Goal: Task Accomplishment & Management: Use online tool/utility

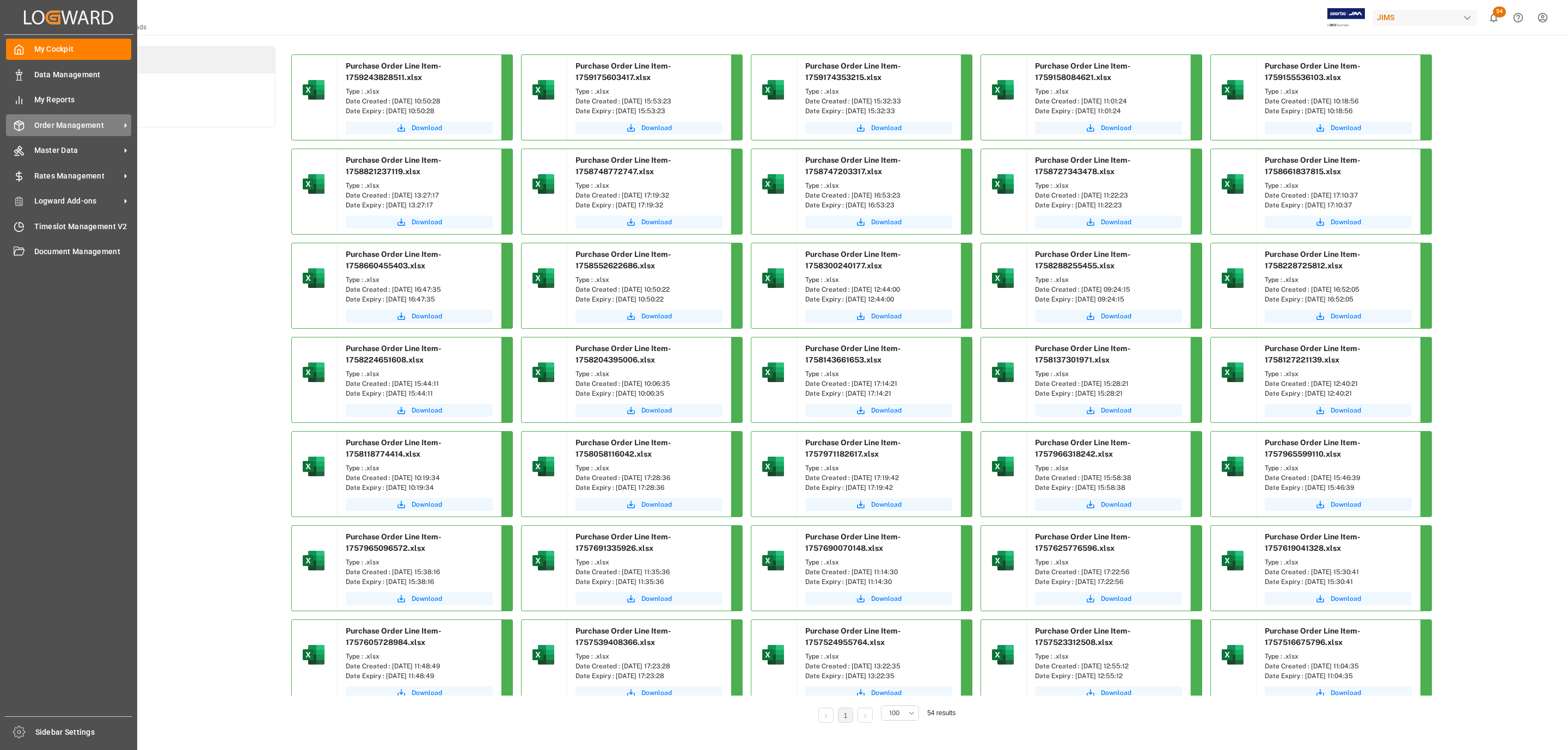
click at [31, 127] on div "Order Management Order Management" at bounding box center [68, 125] width 125 height 21
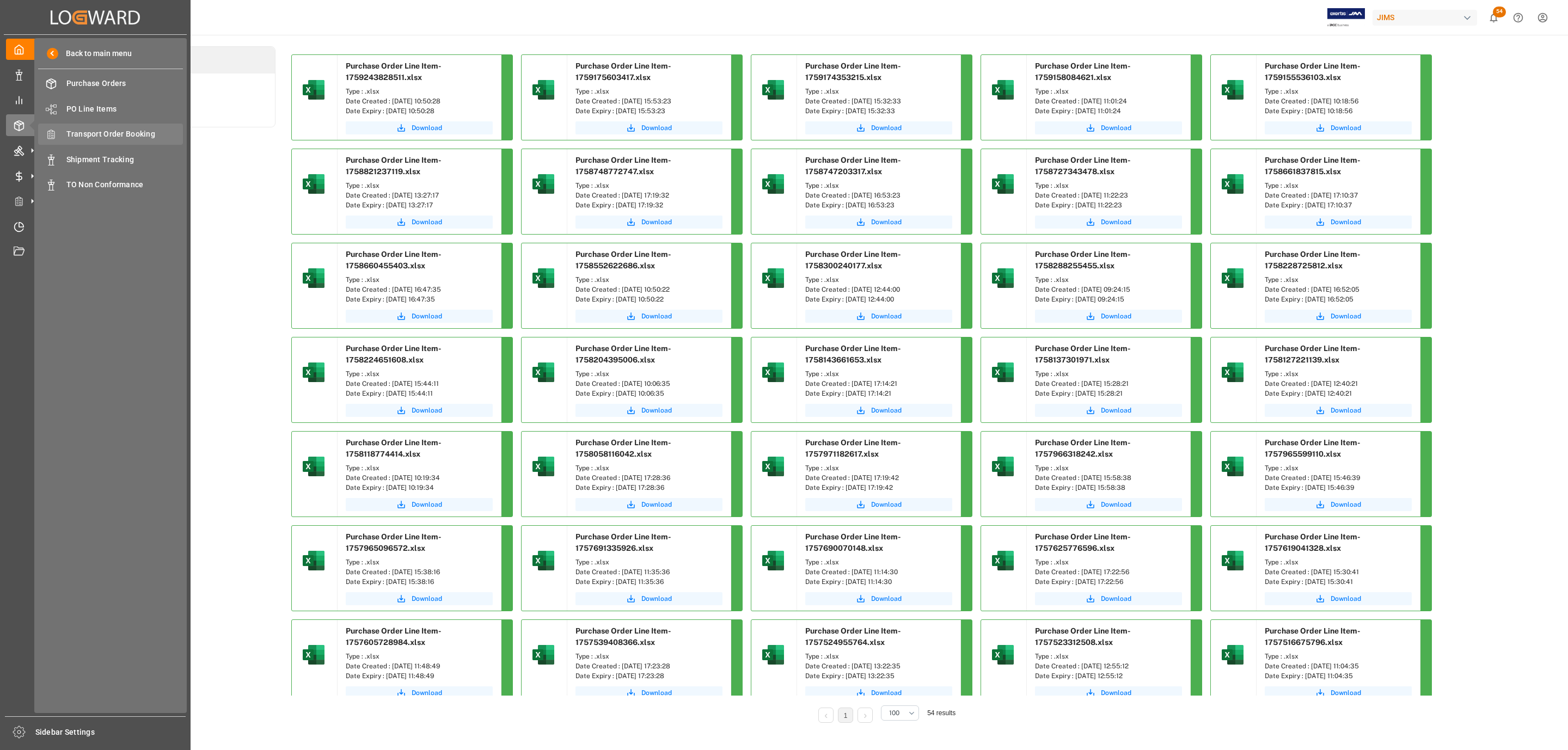
click at [149, 132] on span "Transport Order Booking" at bounding box center [124, 134] width 117 height 12
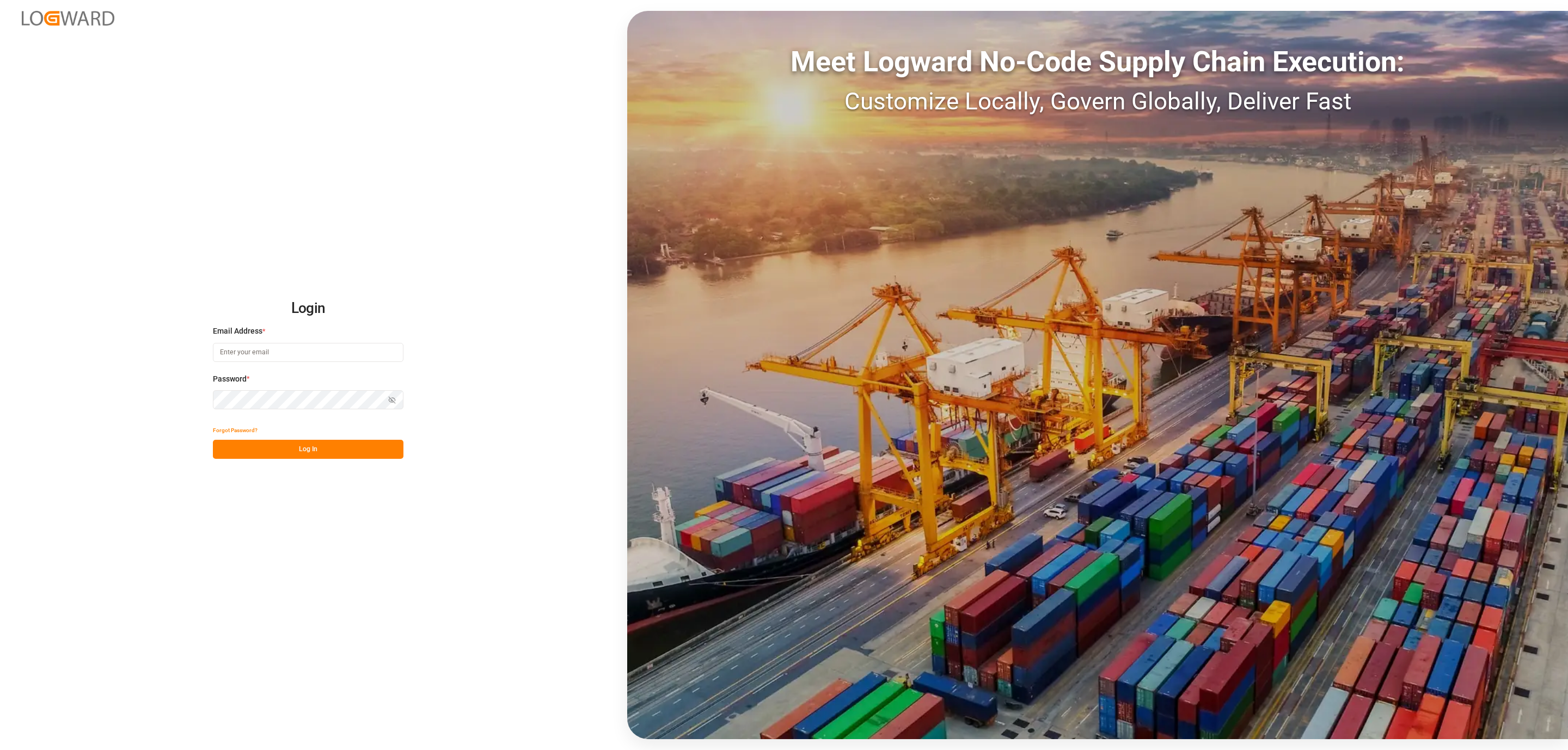
type input "[PERSON_NAME][EMAIL_ADDRESS][DOMAIN_NAME]"
